Goal: Task Accomplishment & Management: Use online tool/utility

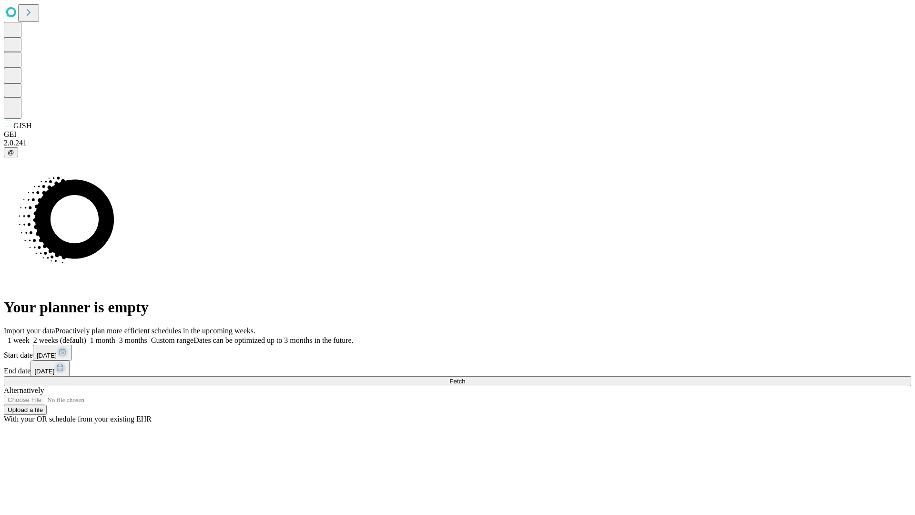
click at [465, 378] on span "Fetch" at bounding box center [458, 381] width 16 height 7
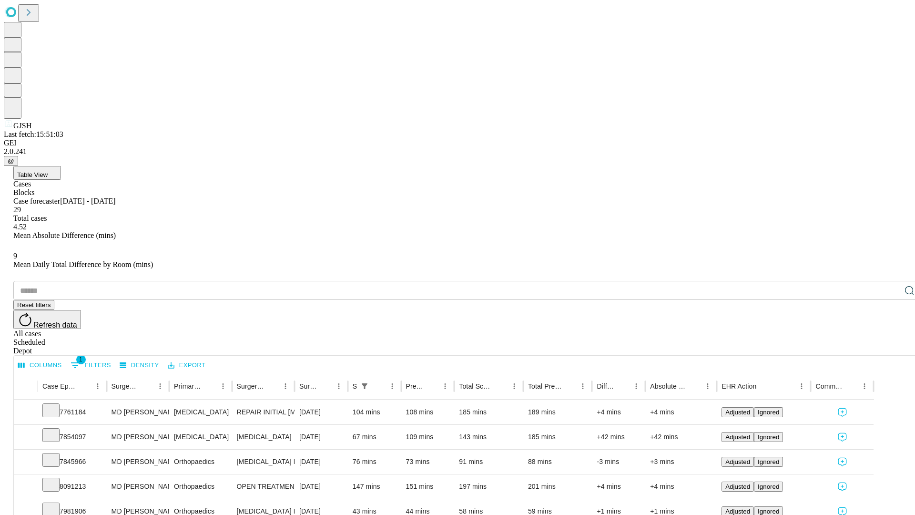
click at [891, 347] on div "Depot" at bounding box center [467, 351] width 908 height 9
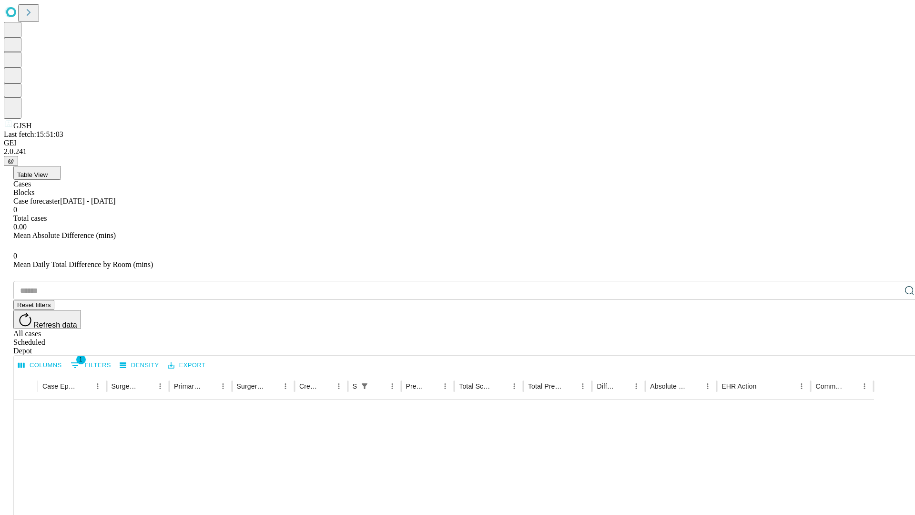
click at [813, 329] on div "All cases" at bounding box center [467, 333] width 908 height 9
